Goal: Task Accomplishment & Management: Complete application form

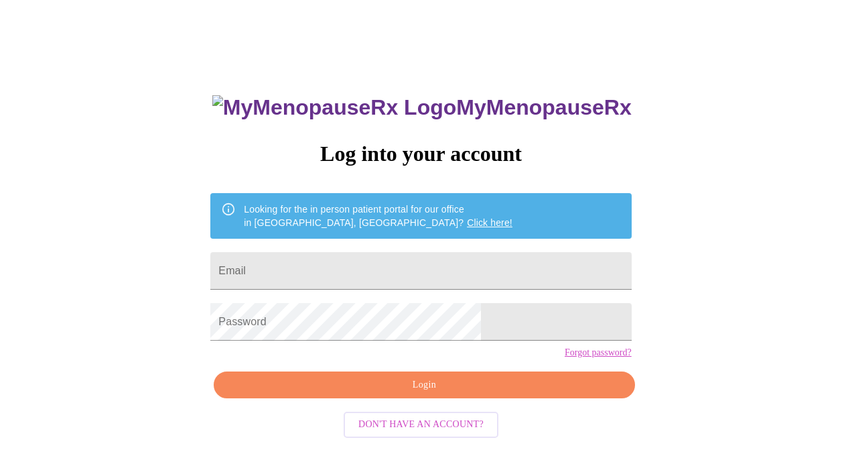
scroll to position [36, 0]
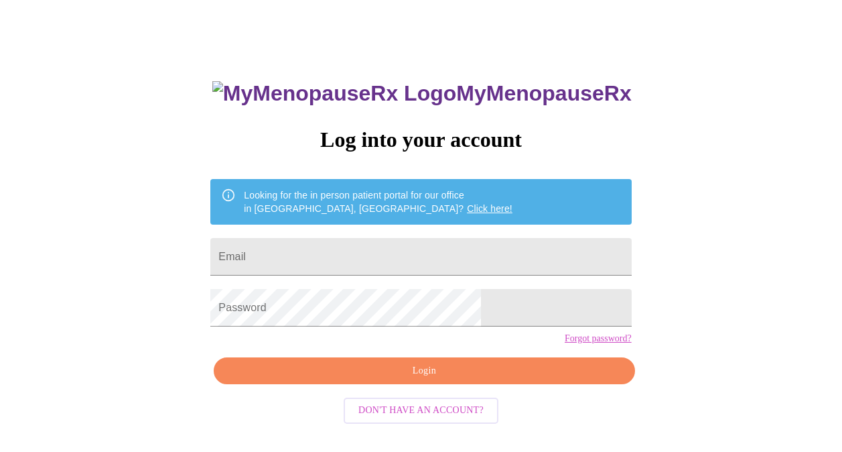
click at [677, 296] on div "MyMenopauseRx Log into your account Looking for the in person patient portal fo…" at bounding box center [421, 240] width 832 height 542
click at [457, 419] on span "Don't have an account?" at bounding box center [420, 410] width 125 height 17
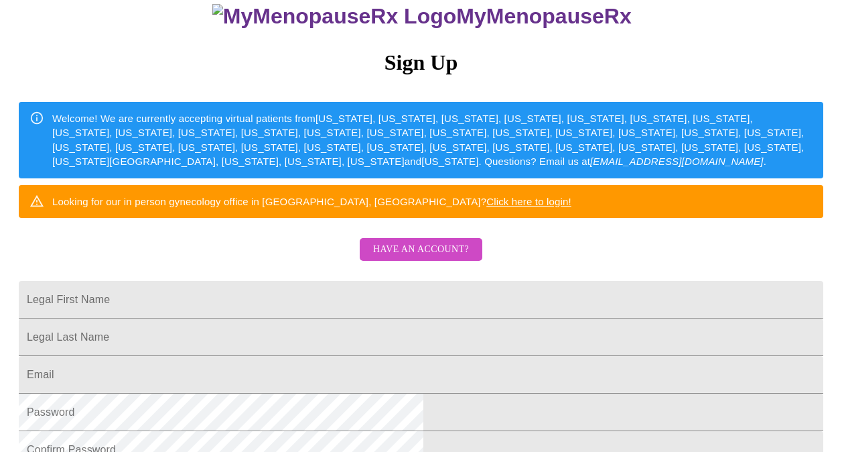
scroll to position [119, 0]
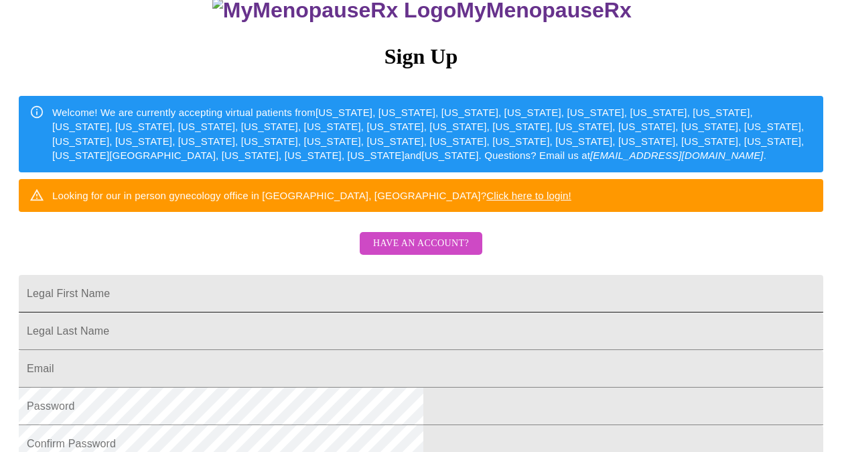
click at [542, 312] on input "Legal First Name" at bounding box center [421, 294] width 805 height 38
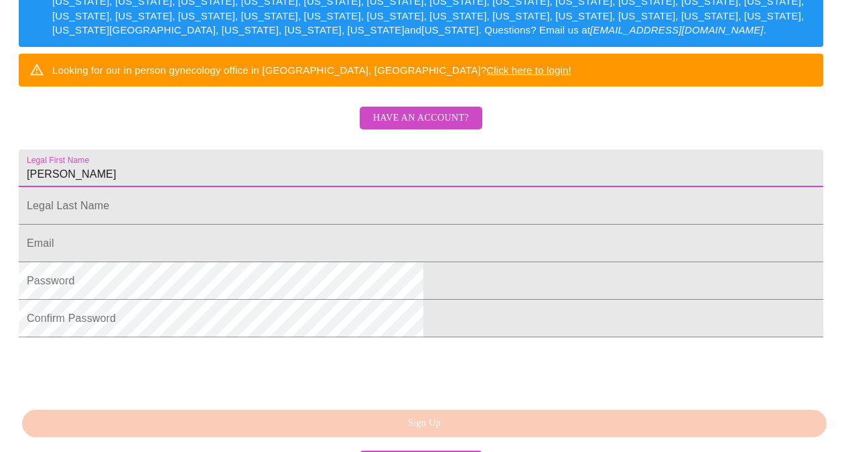
scroll to position [249, 0]
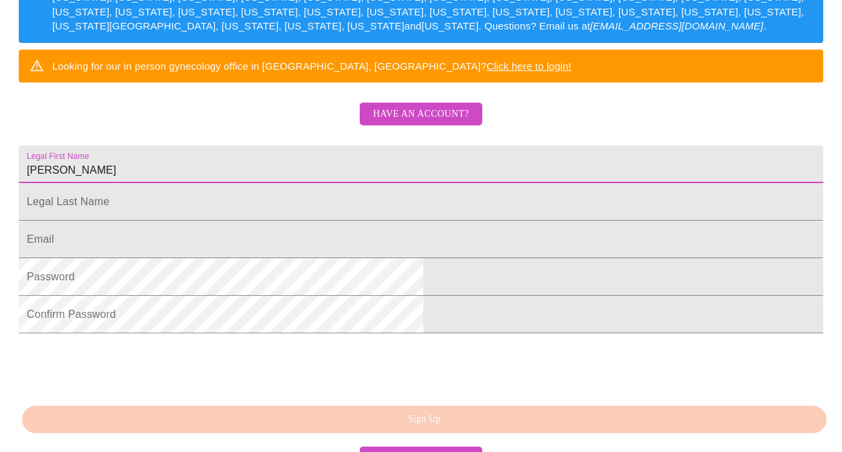
type input "[PERSON_NAME]"
click at [523, 220] on input "Legal First Name" at bounding box center [421, 202] width 805 height 38
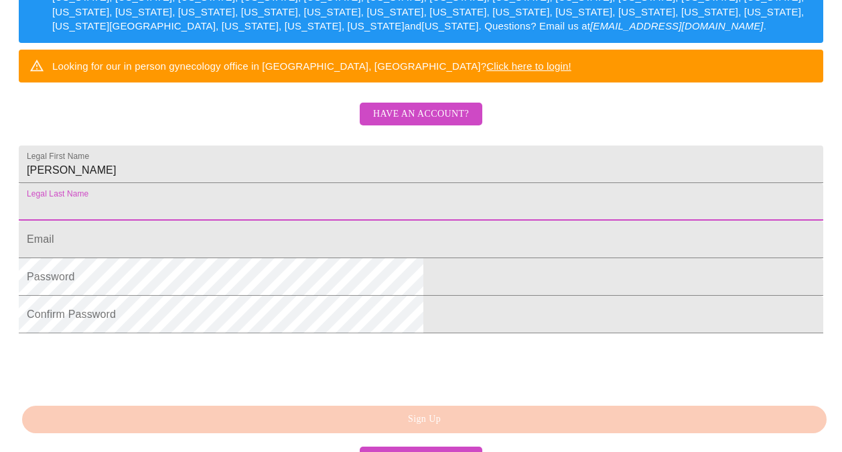
click at [596, 177] on div "MyMenopauseRx Sign Up Welcome! We are currently accepting virtual patients from…" at bounding box center [421, 73] width 832 height 452
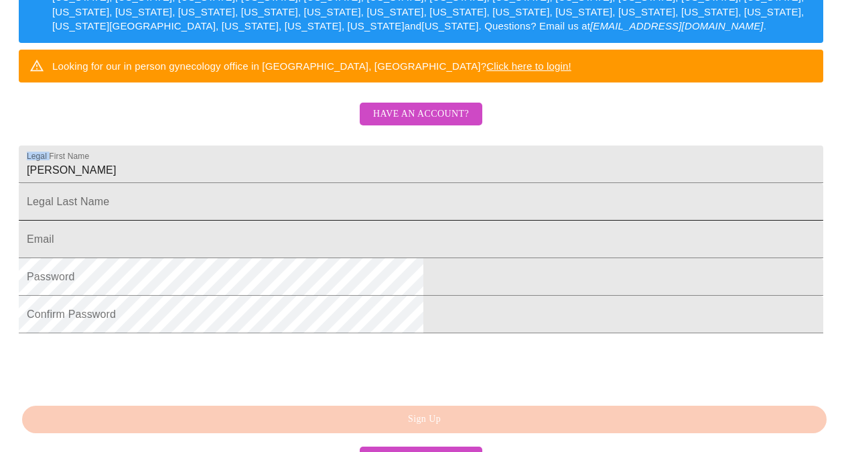
click at [596, 177] on div "MyMenopauseRx Sign Up Welcome! We are currently accepting virtual patients from…" at bounding box center [421, 73] width 832 height 452
copy label "Legal"
click at [474, 220] on input "Legal First Name" at bounding box center [421, 202] width 805 height 38
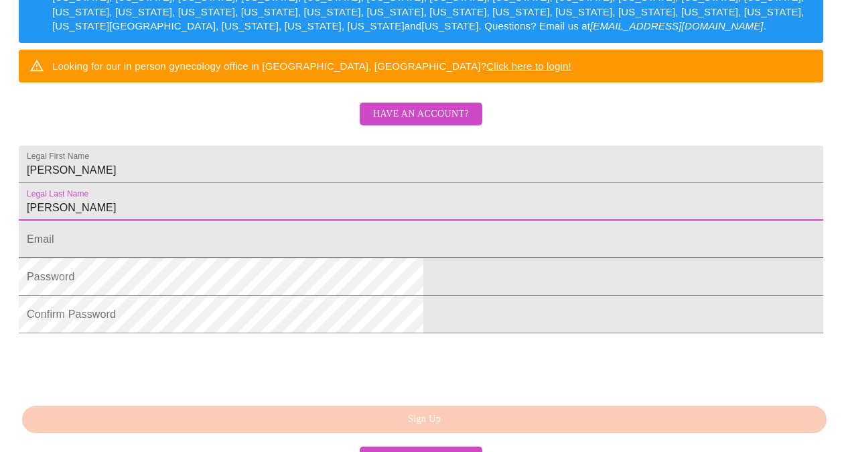
type input "[PERSON_NAME]"
click at [520, 258] on input "Legal First Name" at bounding box center [421, 239] width 805 height 38
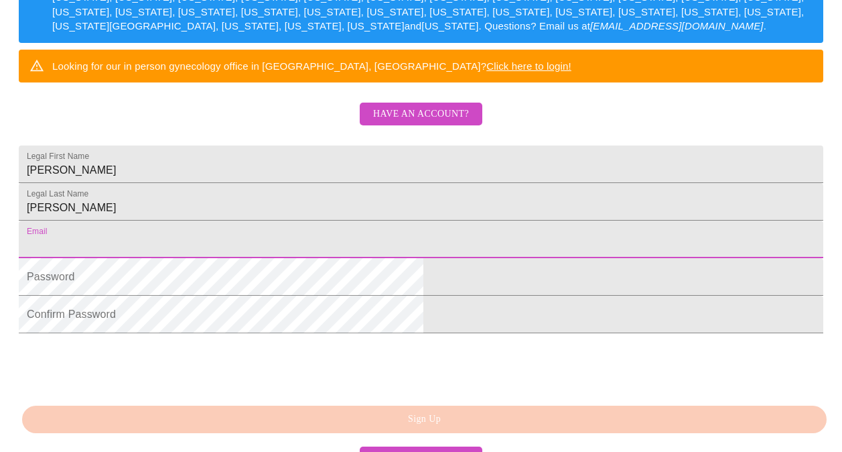
type input "[EMAIL_ADDRESS][DOMAIN_NAME]"
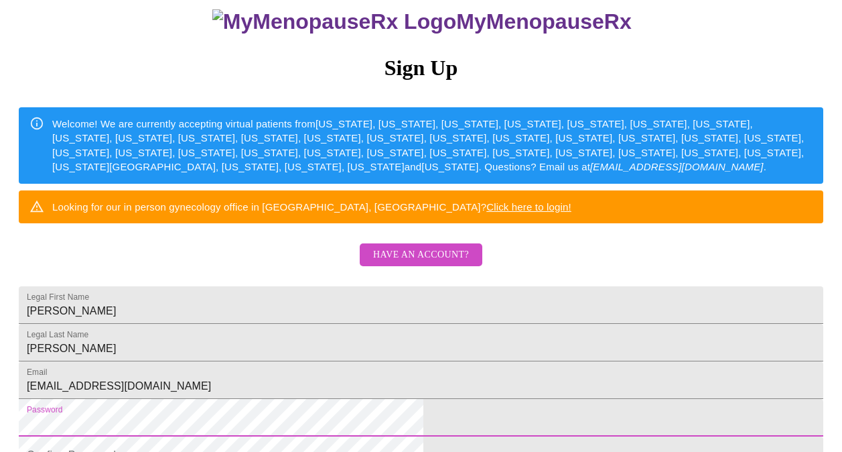
scroll to position [0, 0]
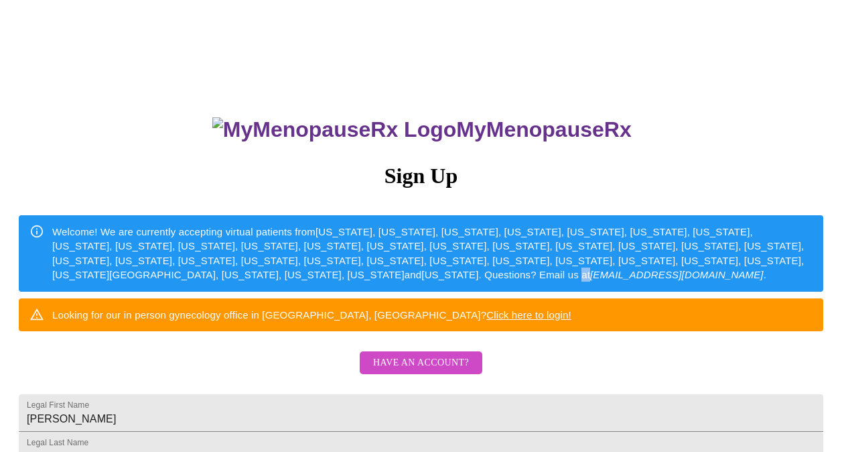
scroll to position [36, 0]
